Goal: Information Seeking & Learning: Find specific fact

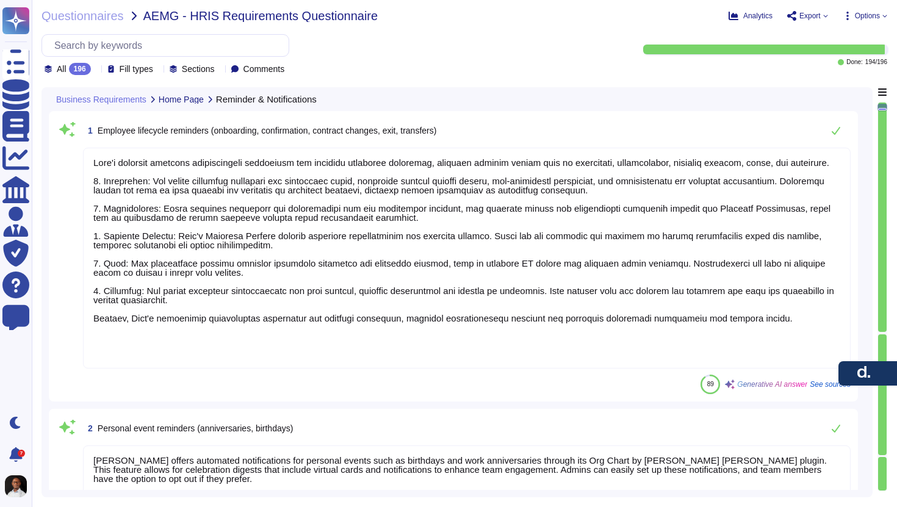
type textarea "[PERSON_NAME] platform provides comprehensive automation for employee lifecycle…"
type textarea "[PERSON_NAME] offers automated notifications for personal events such as birthd…"
type textarea "[PERSON_NAME] primarily uses email, in-app, and Slack notifications. Email noti…"
type textarea "[PERSON_NAME] onboarding workflow includes several key features to facilitate e…"
type textarea "[PERSON_NAME] provides a streamlined process for data management, including the…"
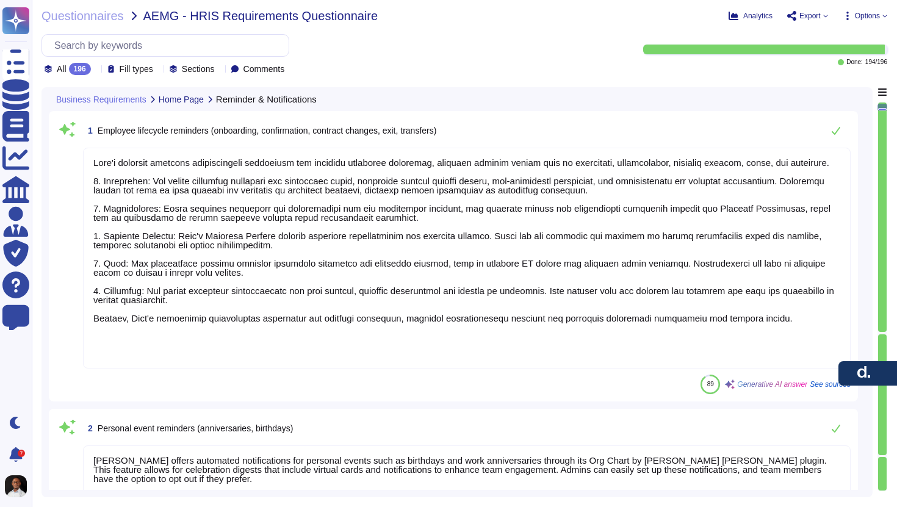
type textarea "We will not show employees number in the cycle view"
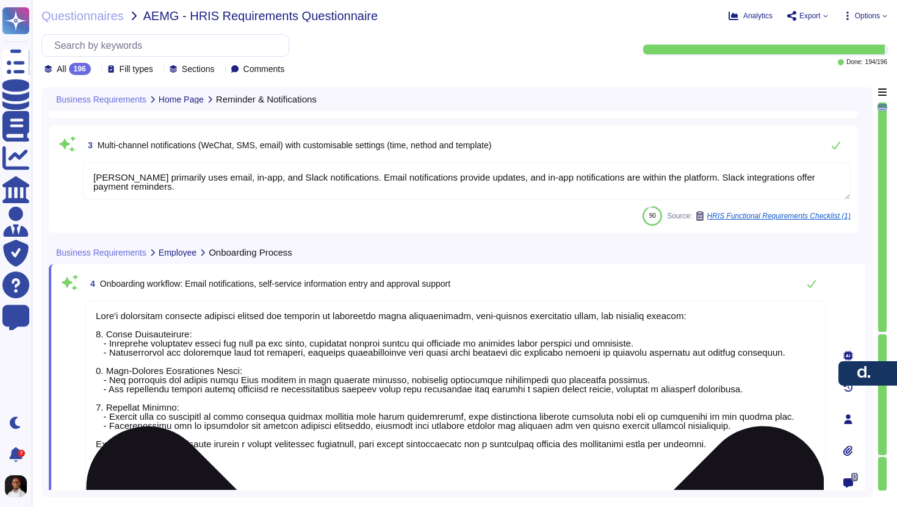
click at [363, 344] on textarea at bounding box center [455, 416] width 741 height 230
click at [636, 464] on textarea at bounding box center [455, 416] width 741 height 230
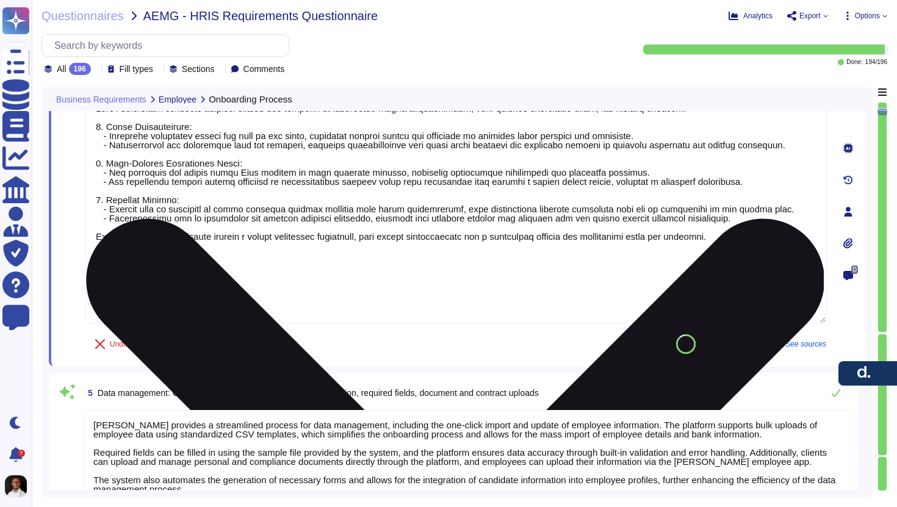
type textarea "[PERSON_NAME] platform offers integration with external systems like Google Cal…"
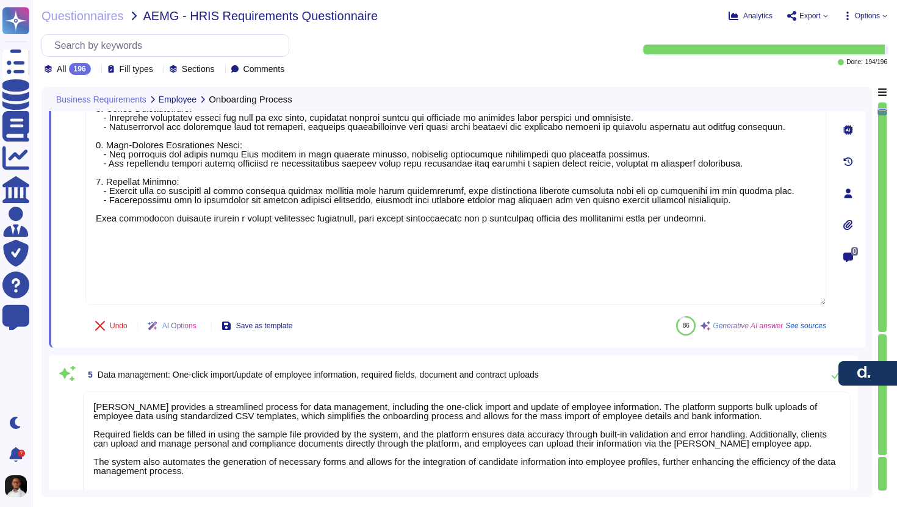
scroll to position [661, 0]
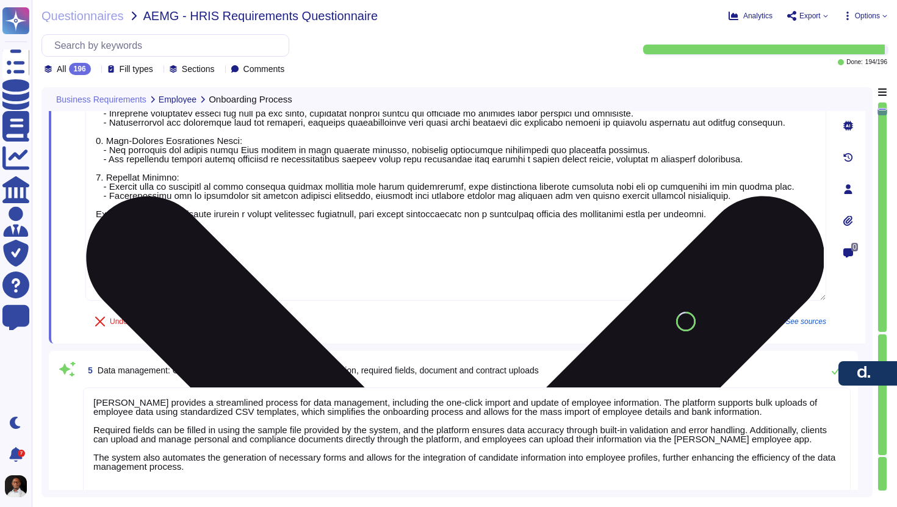
click at [626, 259] on textarea at bounding box center [455, 186] width 741 height 230
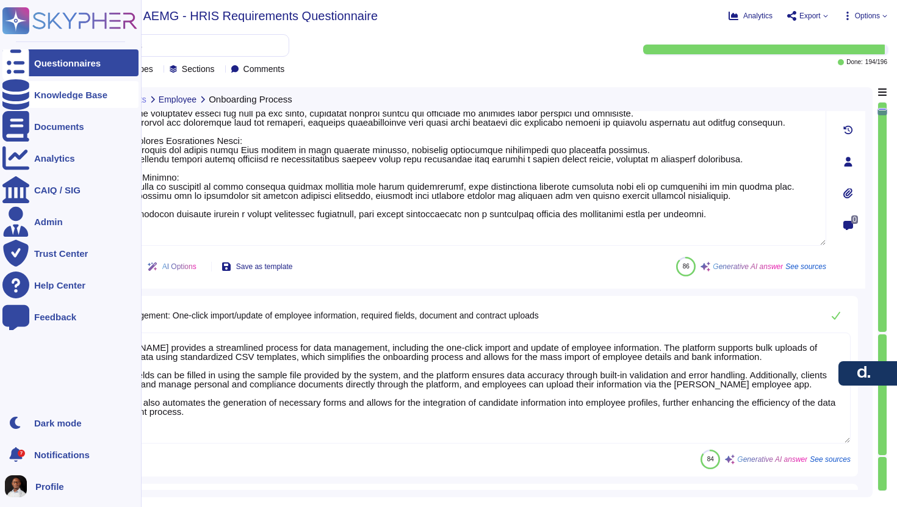
type textarea "[PERSON_NAME] onboarding workflow includes several key features to facilitate e…"
click at [73, 104] on div "Knowledge Base" at bounding box center [70, 94] width 136 height 27
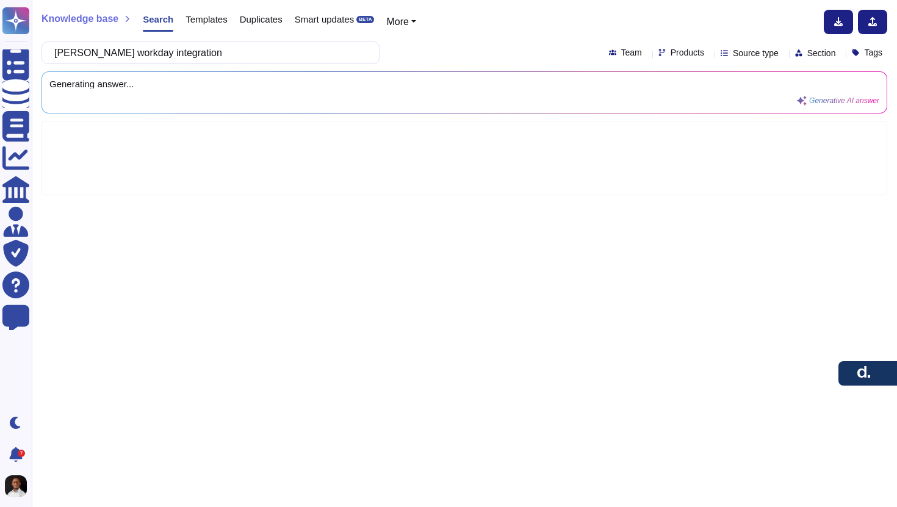
type input "[PERSON_NAME] workday integration"
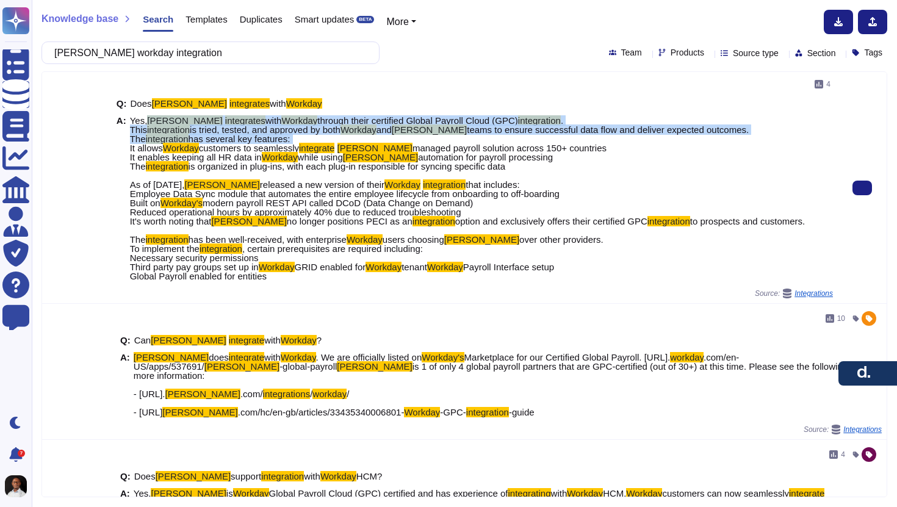
drag, startPoint x: 152, startPoint y: 120, endPoint x: 349, endPoint y: 140, distance: 198.2
click at [349, 140] on span "Yes, [PERSON_NAME] integrates with Workday through their certified Global Payro…" at bounding box center [468, 198] width 676 height 165
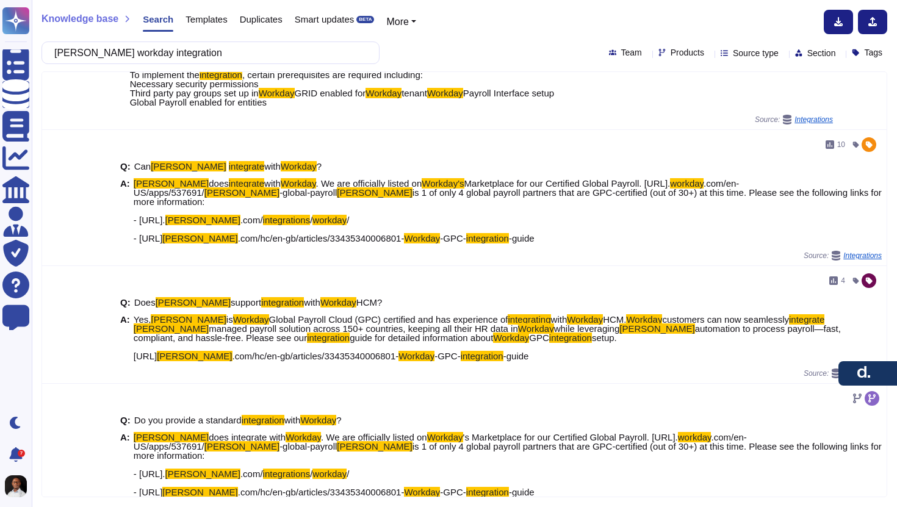
scroll to position [192, 0]
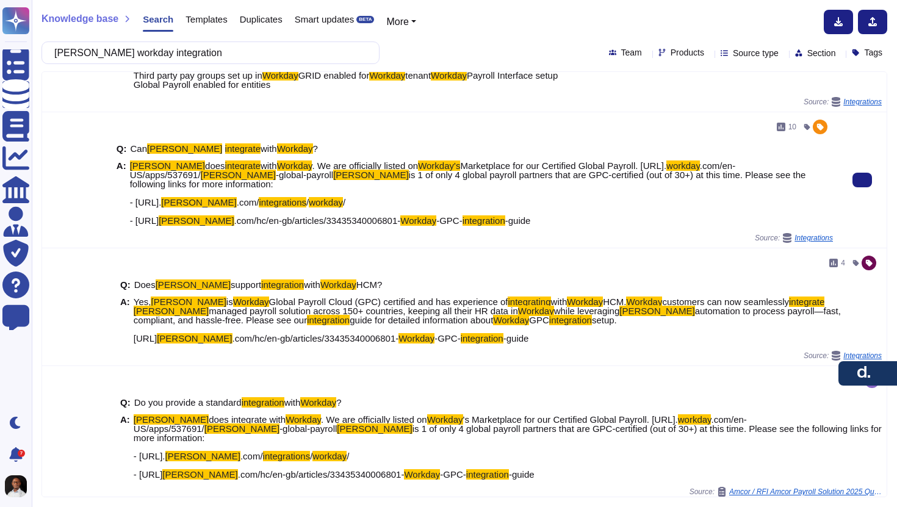
click at [333, 180] on mark "[PERSON_NAME]" at bounding box center [370, 175] width 75 height 10
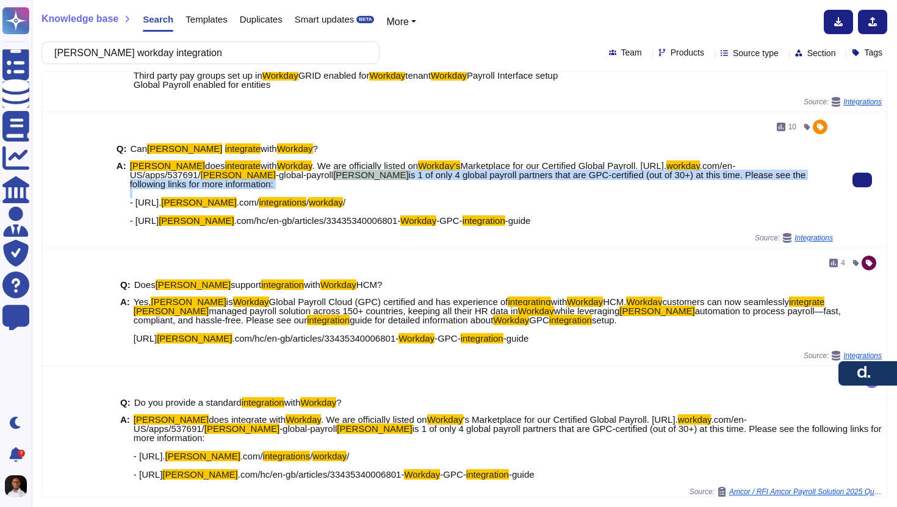
drag, startPoint x: 130, startPoint y: 212, endPoint x: 592, endPoint y: 217, distance: 461.6
click at [592, 217] on span "[PERSON_NAME] does integrate with Workday . We are officially listed on Workday…" at bounding box center [481, 193] width 703 height 64
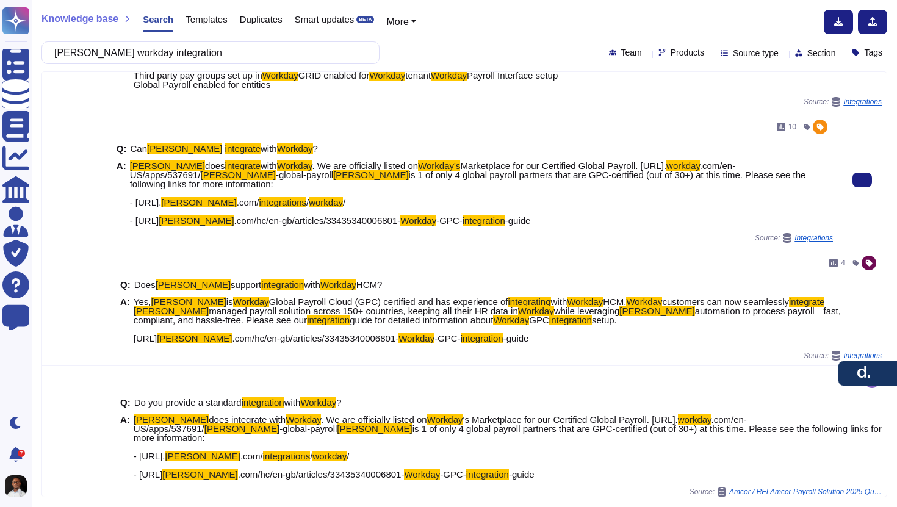
click at [329, 225] on span "[PERSON_NAME] does integrate with Workday . We are officially listed on Workday…" at bounding box center [481, 193] width 703 height 64
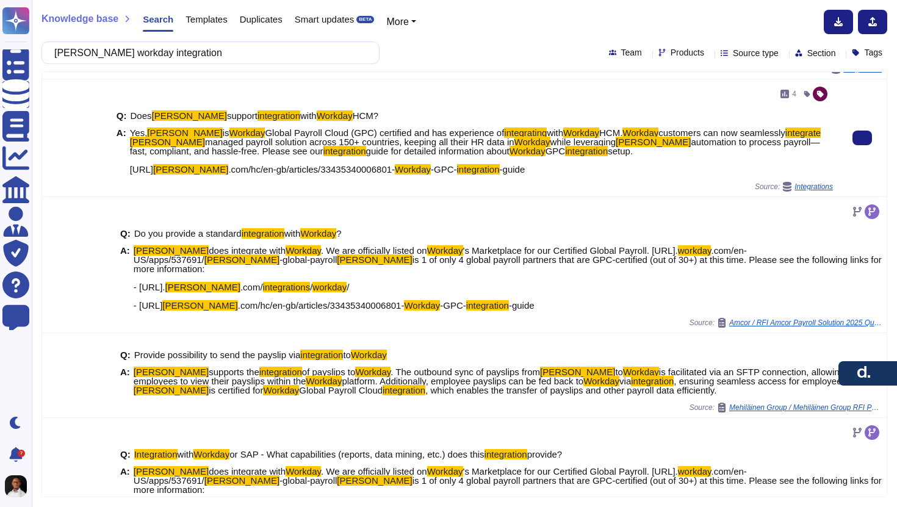
scroll to position [361, 0]
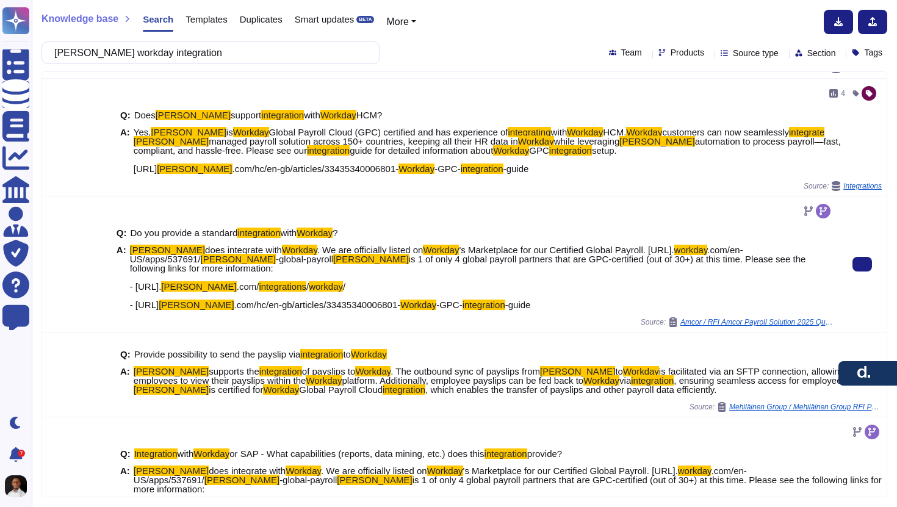
click at [121, 305] on b "A:" at bounding box center [122, 277] width 10 height 64
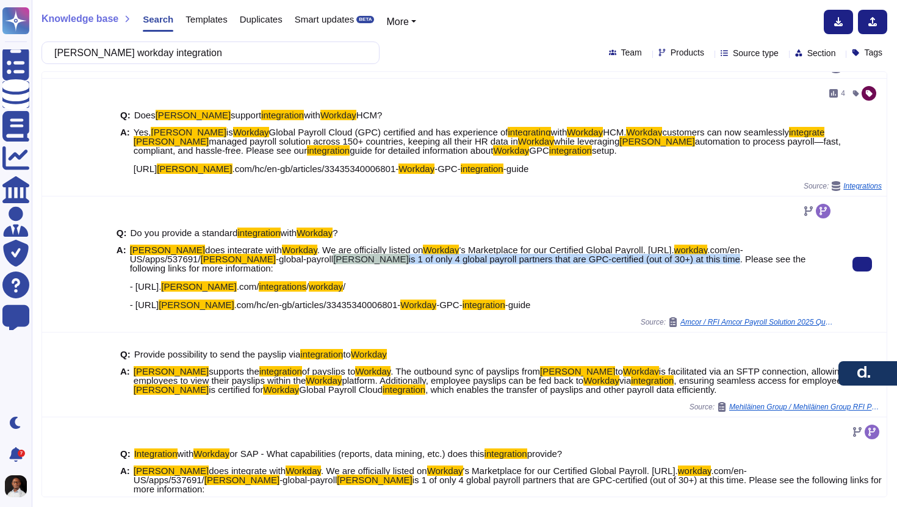
drag, startPoint x: 131, startPoint y: 303, endPoint x: 490, endPoint y: 300, distance: 359.0
click at [490, 300] on span "[PERSON_NAME] does integrate with Workday . We are officially listed on Workday…" at bounding box center [481, 277] width 703 height 64
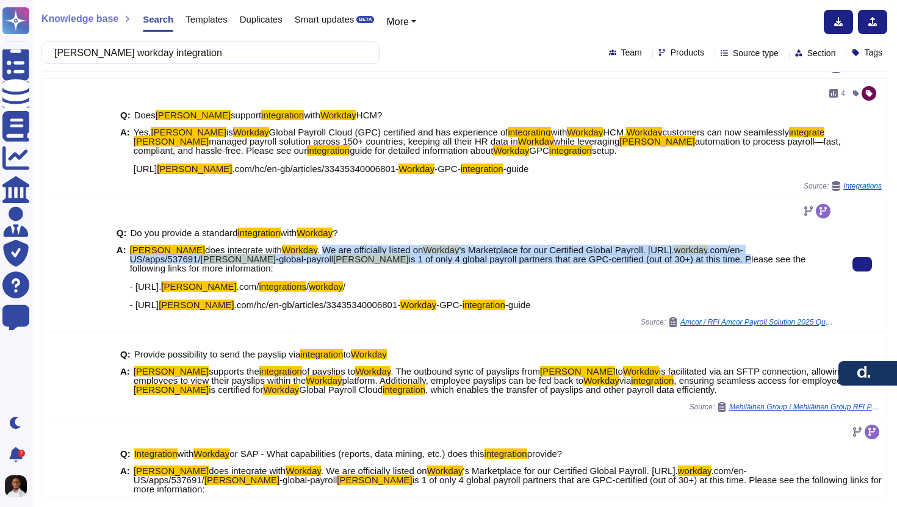
drag, startPoint x: 278, startPoint y: 277, endPoint x: 503, endPoint y: 308, distance: 226.7
click at [503, 308] on span "[PERSON_NAME] does integrate with Workday . We are officially listed on Workday…" at bounding box center [481, 277] width 703 height 64
copy span "We are officially listed on Workday 's Marketplace for our Certified Global Pay…"
